Goal: Navigation & Orientation: Understand site structure

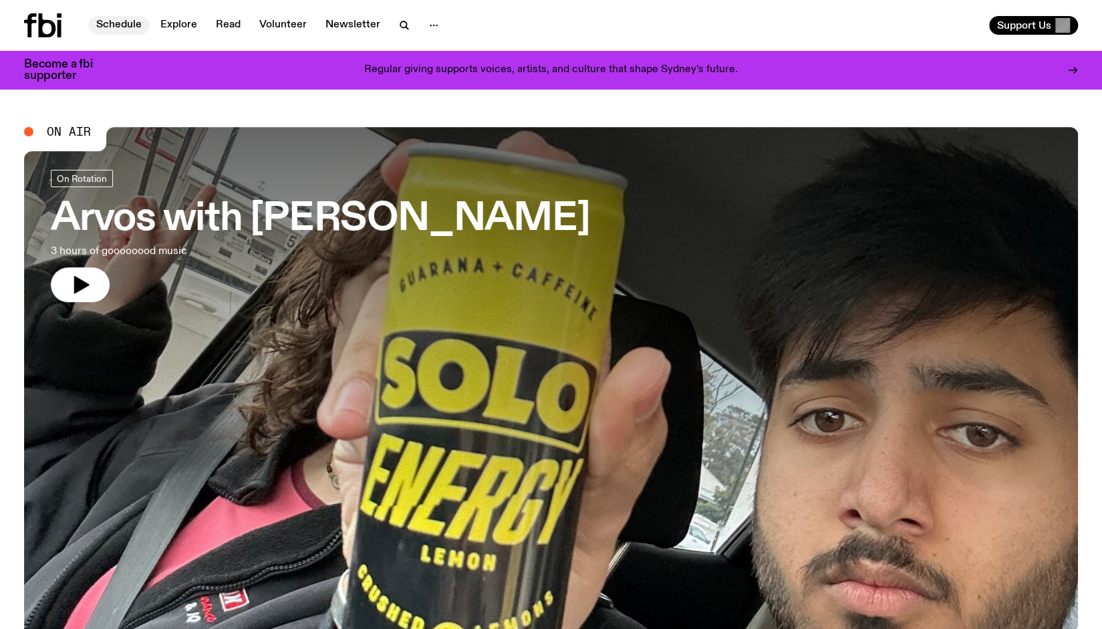
click at [120, 28] on link "Schedule" at bounding box center [118, 25] width 61 height 19
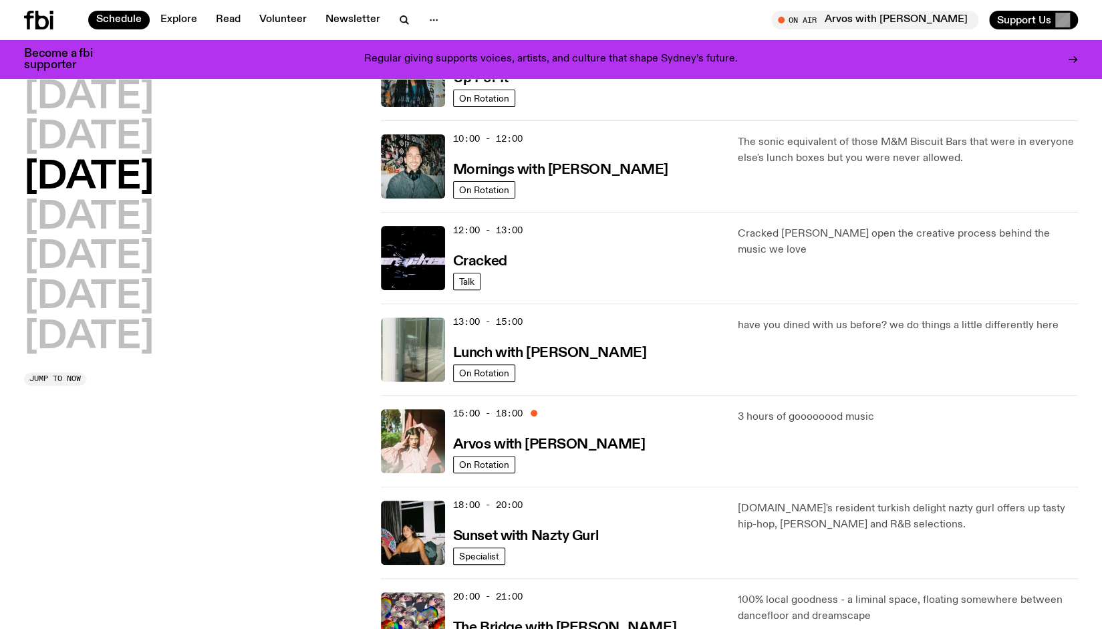
scroll to position [200, 0]
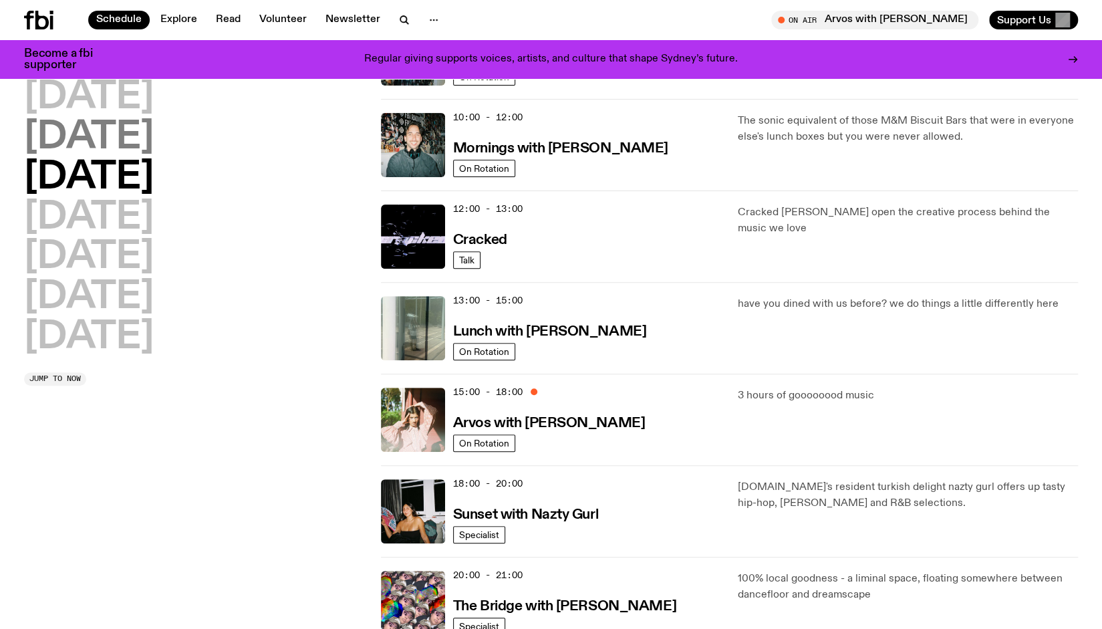
click at [96, 134] on h2 "[DATE]" at bounding box center [89, 137] width 130 height 37
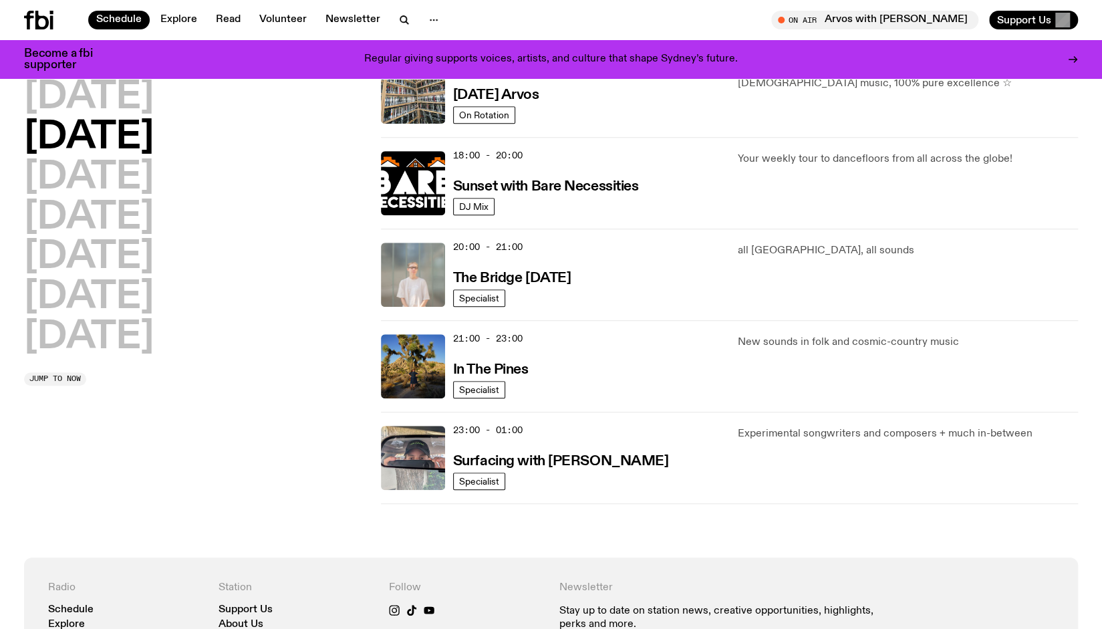
scroll to position [595, 0]
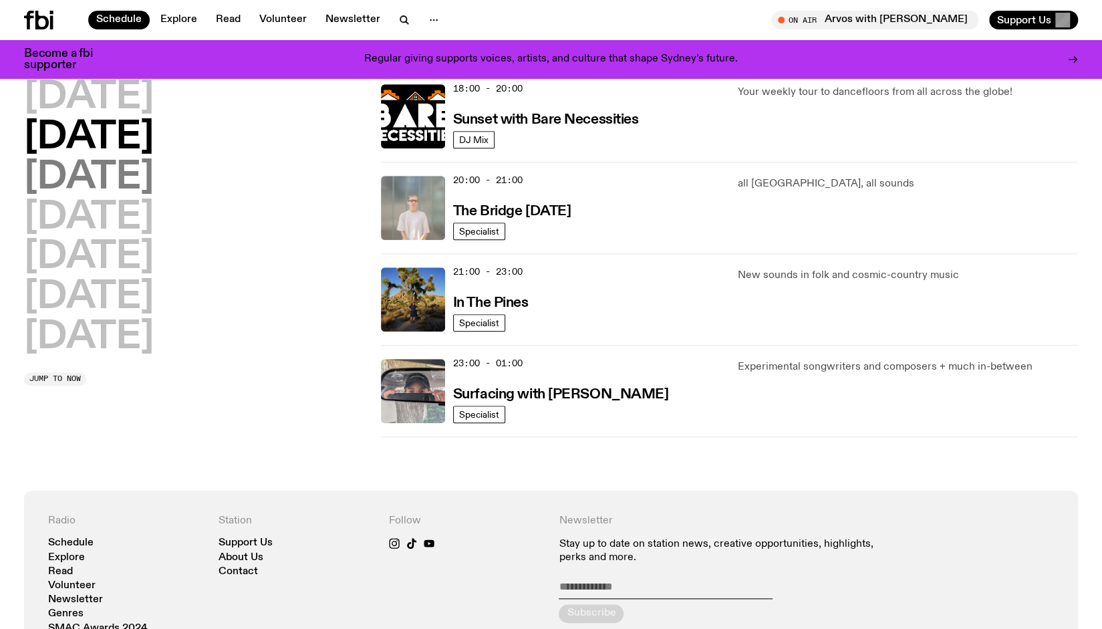
click at [67, 185] on h2 "[DATE]" at bounding box center [89, 177] width 130 height 37
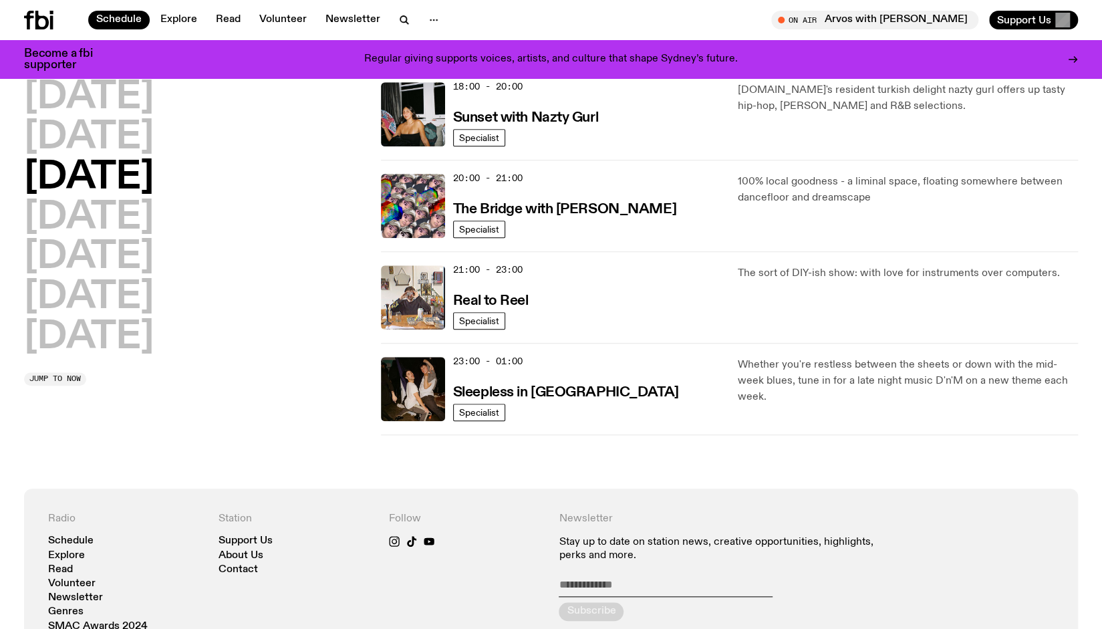
scroll to position [603, 0]
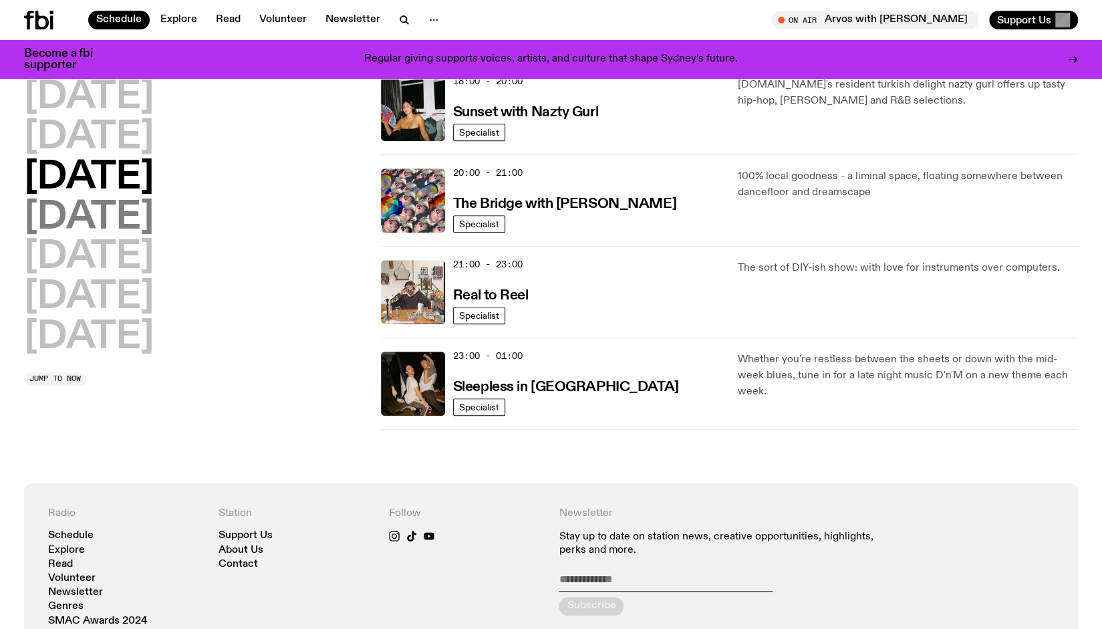
click at [83, 218] on h2 "[DATE]" at bounding box center [89, 217] width 130 height 37
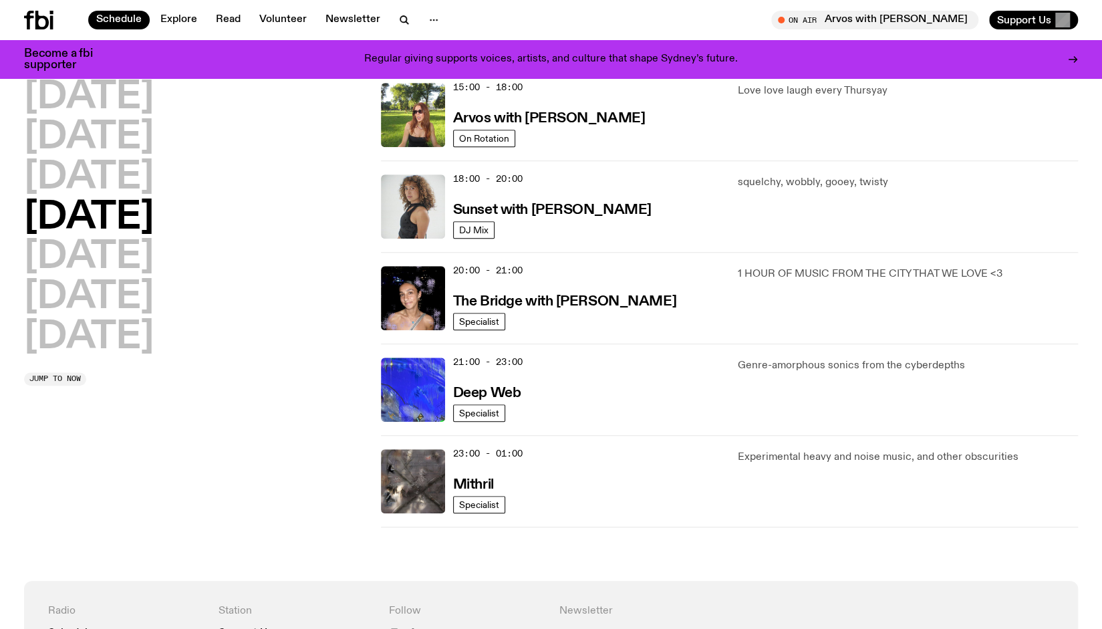
scroll to position [639, 0]
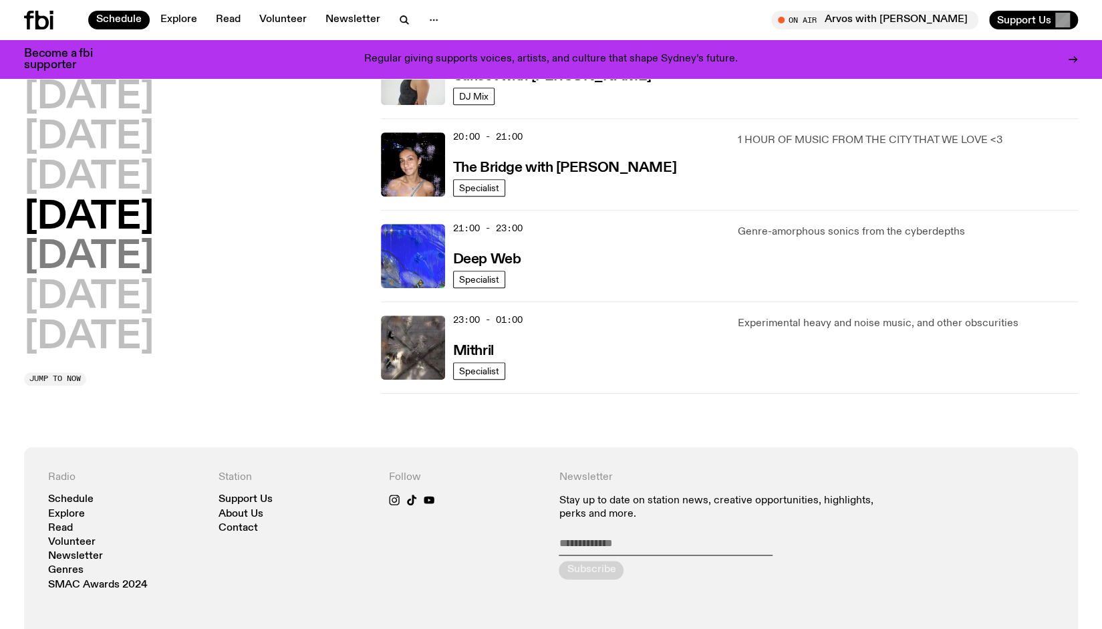
click at [104, 255] on h2 "[DATE]" at bounding box center [89, 256] width 130 height 37
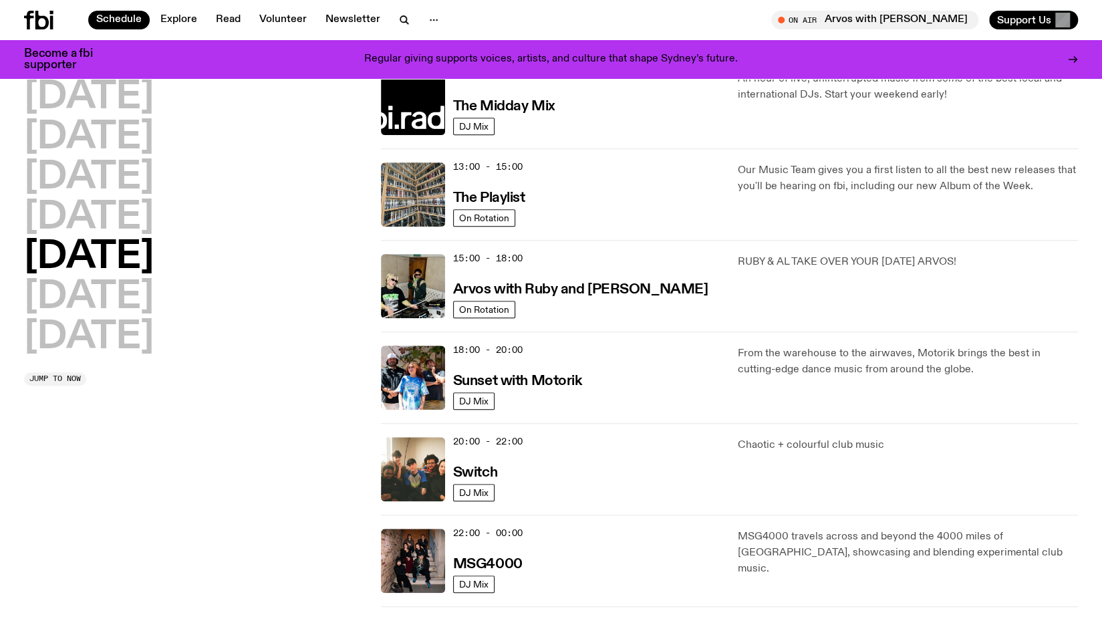
scroll to position [468, 0]
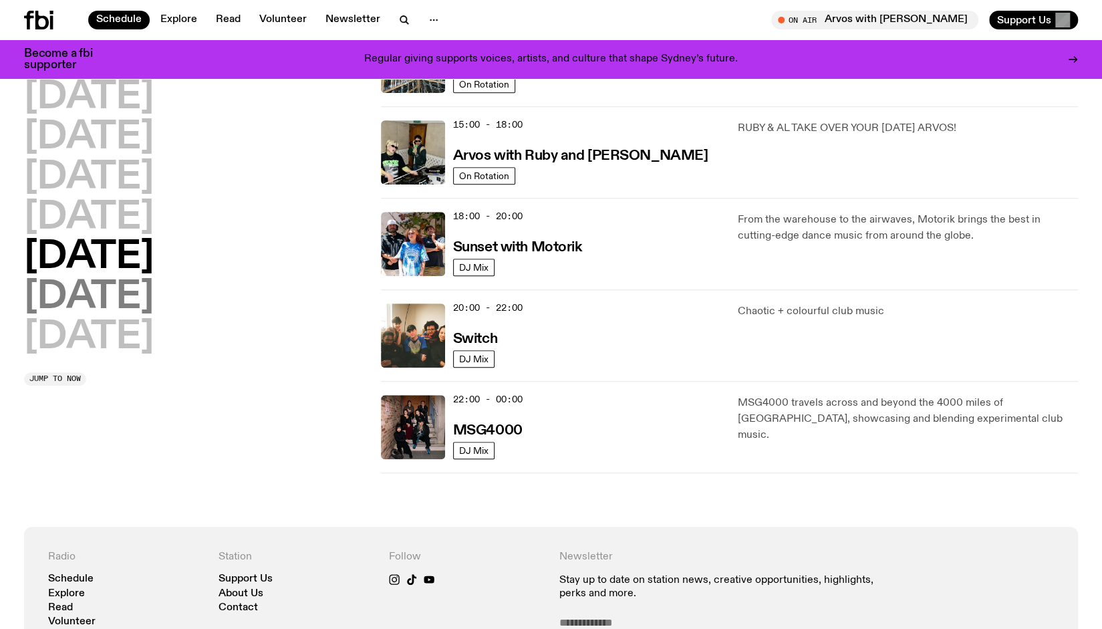
click at [123, 295] on h2 "[DATE]" at bounding box center [89, 297] width 130 height 37
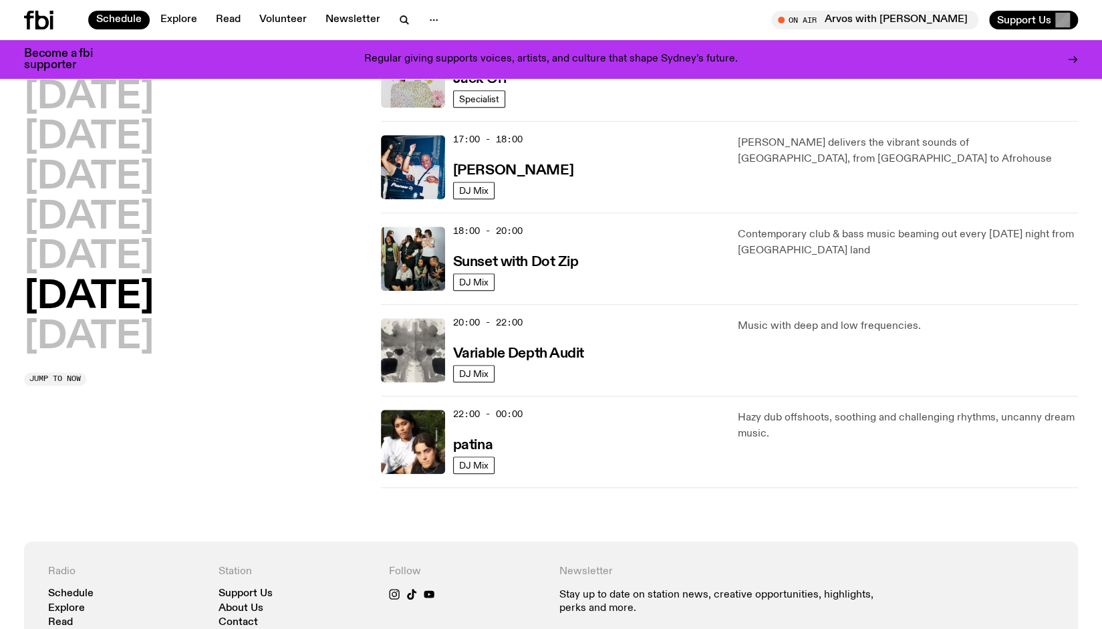
scroll to position [729, 0]
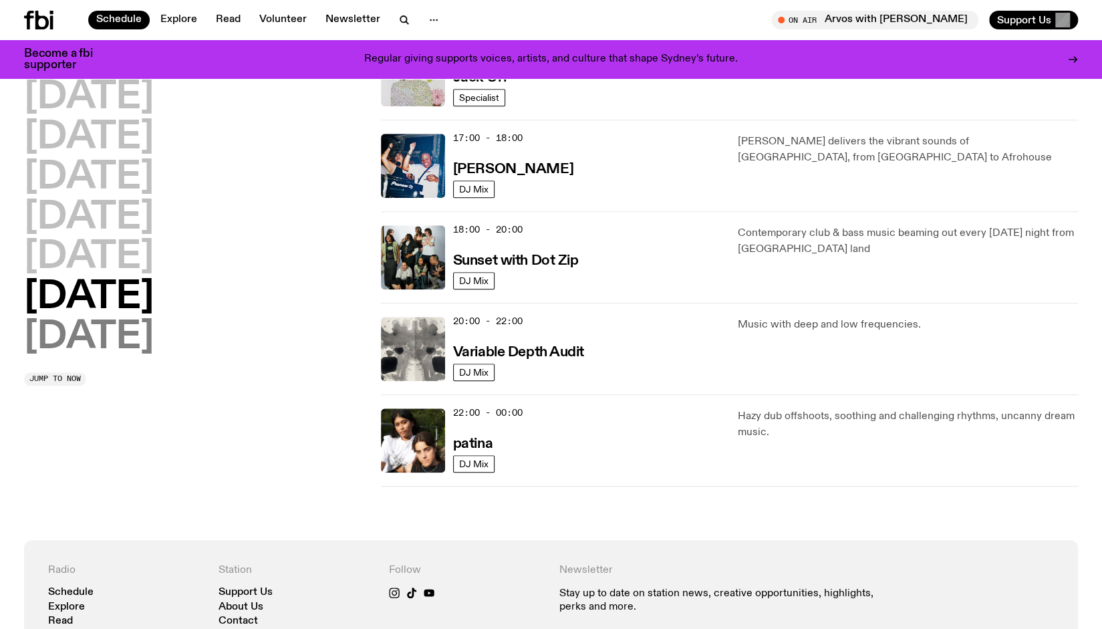
click at [110, 332] on h2 "[DATE]" at bounding box center [89, 337] width 130 height 37
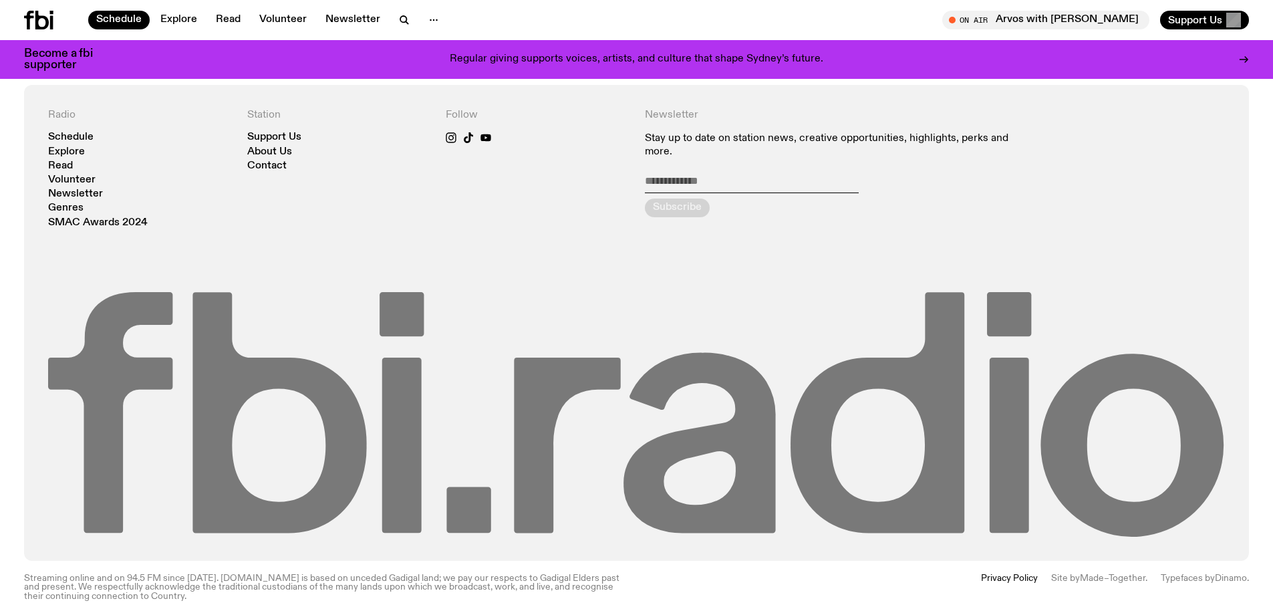
scroll to position [1291, 0]
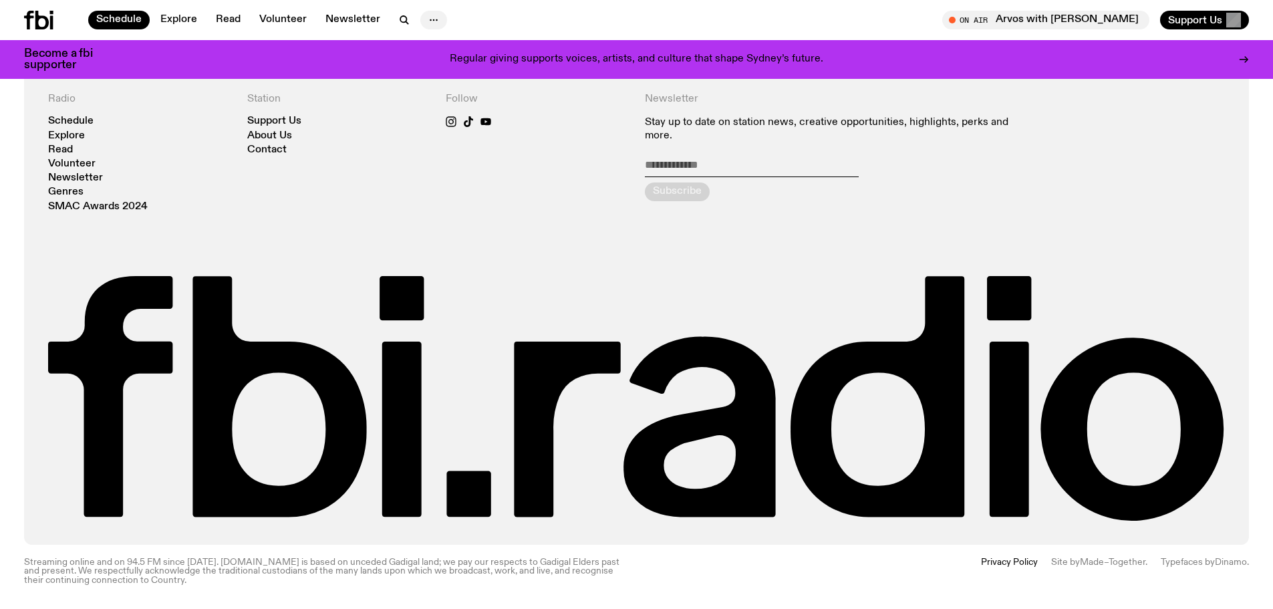
click at [432, 19] on icon "button" at bounding box center [434, 20] width 16 height 16
click at [436, 47] on link "About Us" at bounding box center [433, 48] width 67 height 19
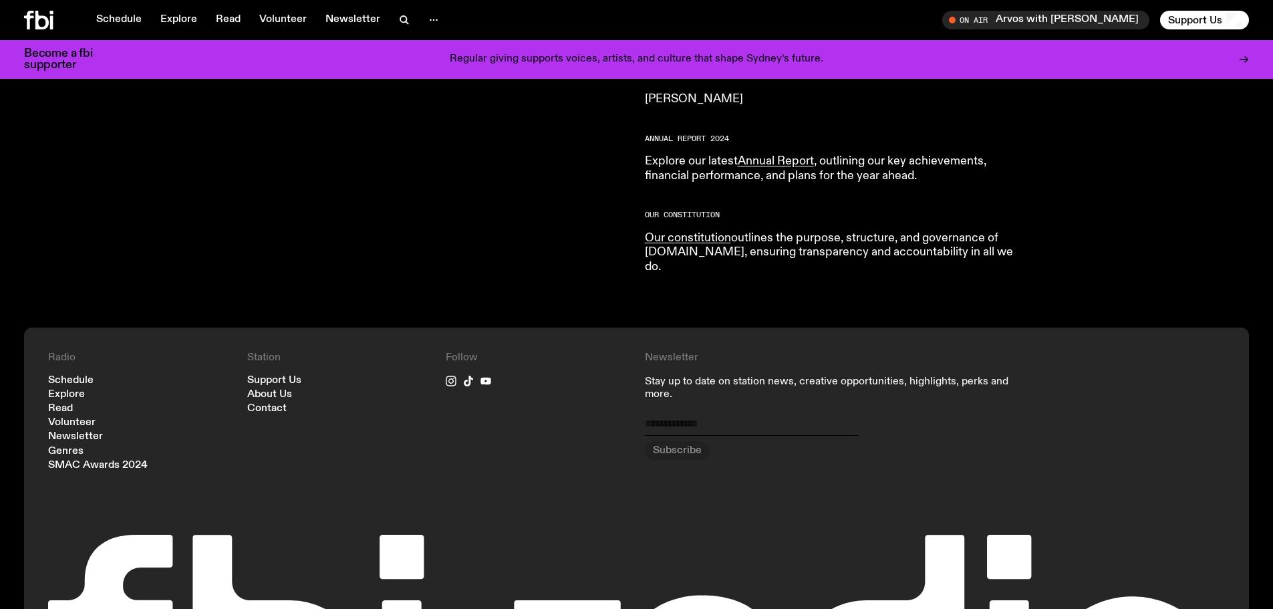
scroll to position [1331, 0]
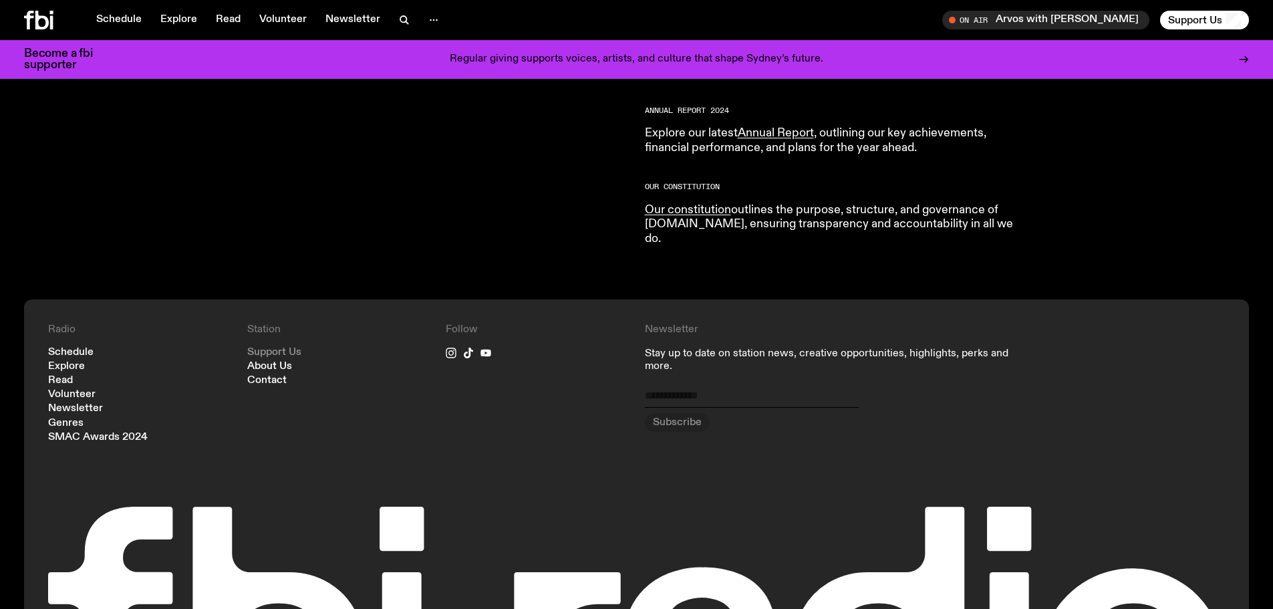
click at [289, 347] on link "Support Us" at bounding box center [274, 352] width 54 height 10
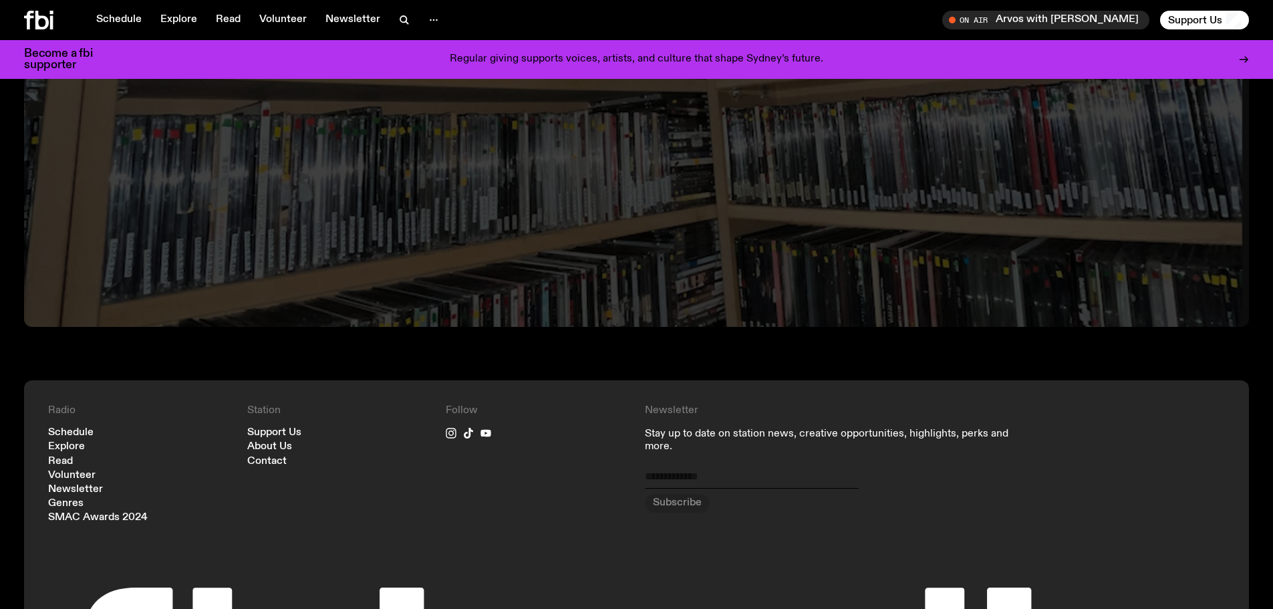
scroll to position [3269, 0]
